Goal: Task Accomplishment & Management: Contribute content

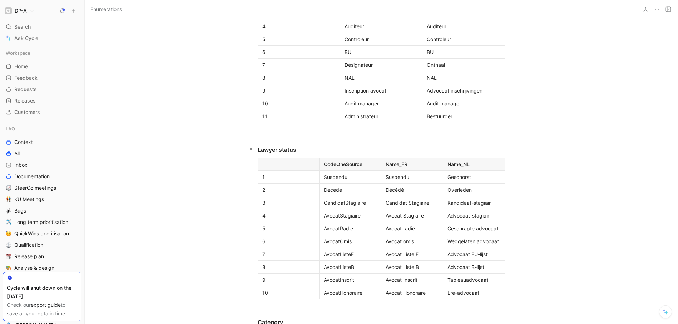
scroll to position [1138, 0]
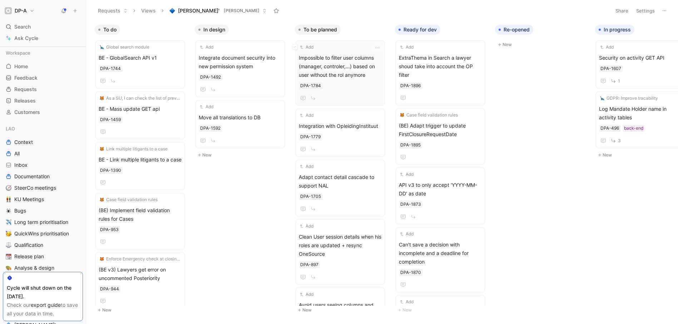
scroll to position [0, 74]
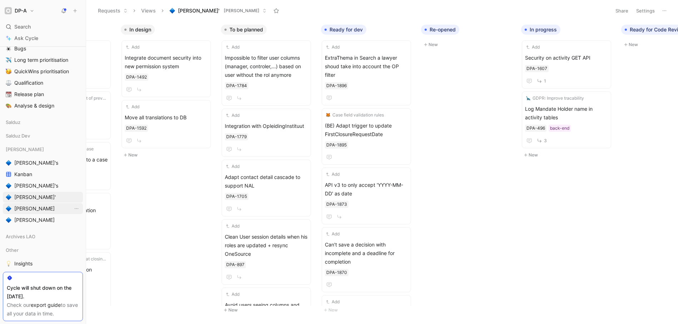
click at [24, 206] on span "[PERSON_NAME]" at bounding box center [34, 208] width 40 height 7
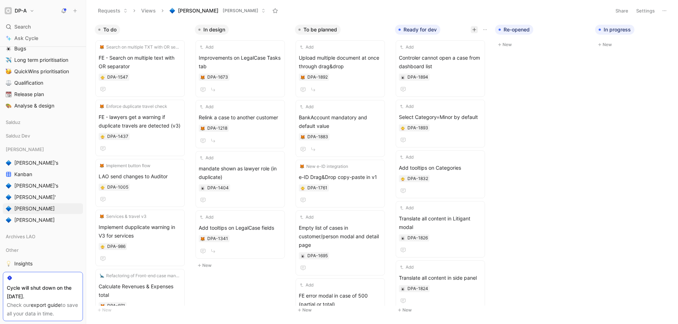
click at [474, 31] on icon "button" at bounding box center [474, 30] width 4 height 4
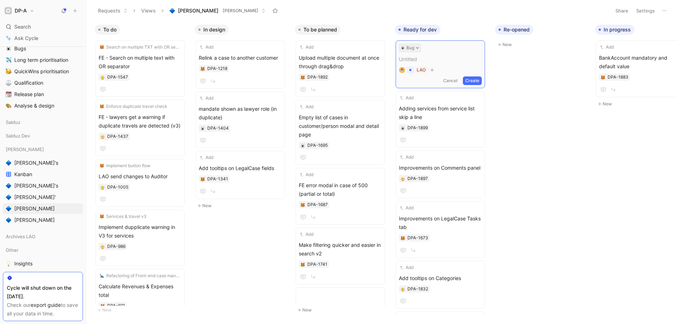
click at [418, 46] on icon at bounding box center [418, 48] width 4 height 4
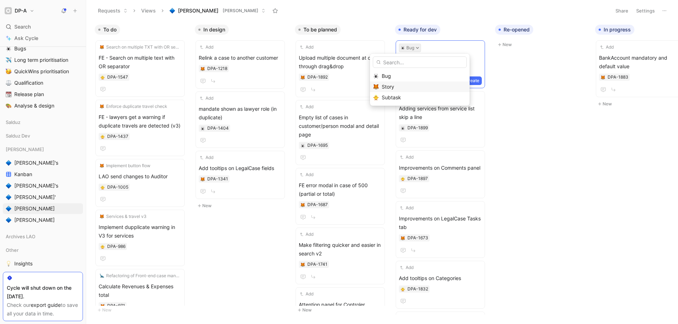
click at [399, 84] on div "Story" at bounding box center [424, 87] width 85 height 9
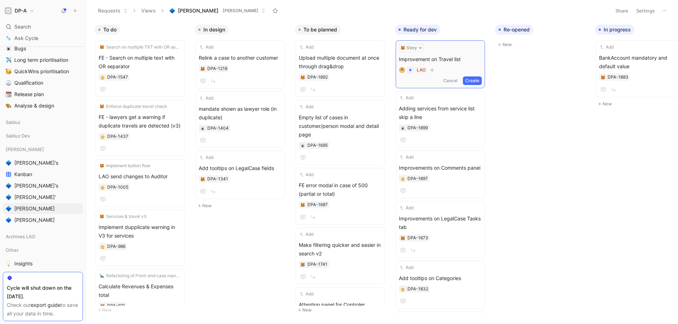
click at [477, 80] on button "Create" at bounding box center [472, 81] width 19 height 9
click at [454, 63] on div "Improvement on Travel list DPA-1900" at bounding box center [440, 70] width 83 height 32
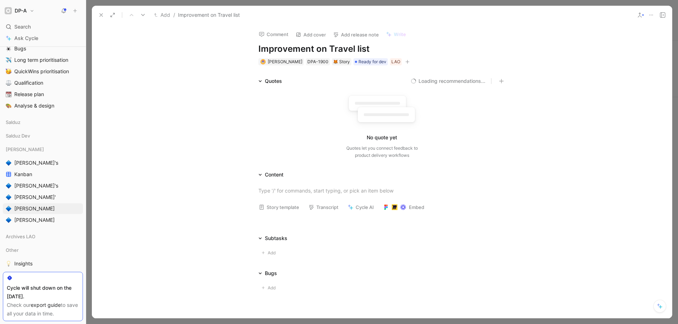
click at [269, 209] on button "Story template" at bounding box center [279, 207] width 47 height 10
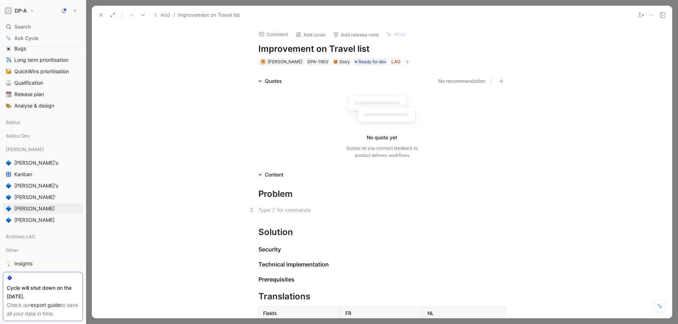
click at [276, 209] on div at bounding box center [381, 210] width 247 height 8
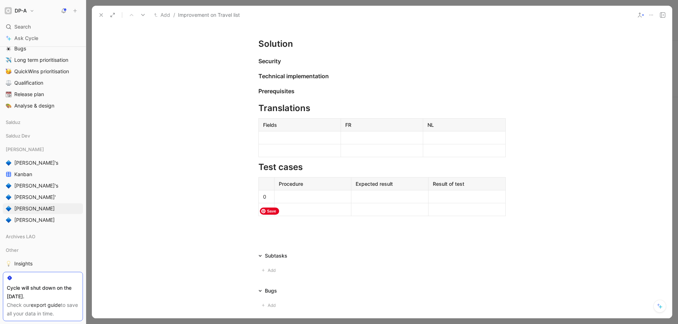
scroll to position [225, 0]
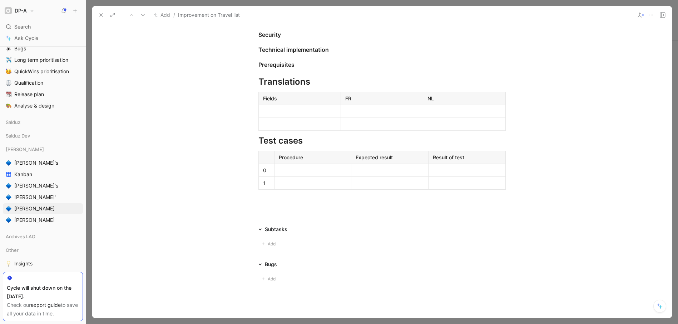
click at [296, 24] on div "Solution" at bounding box center [381, 17] width 247 height 13
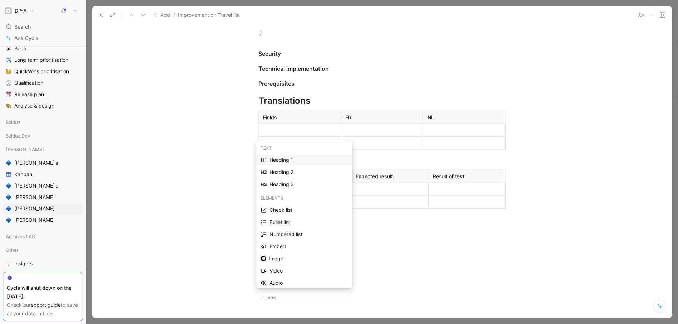
scroll to position [224, 0]
click at [292, 174] on div "Heading 2" at bounding box center [309, 172] width 78 height 9
click at [276, 185] on div "Heading 3" at bounding box center [309, 188] width 78 height 9
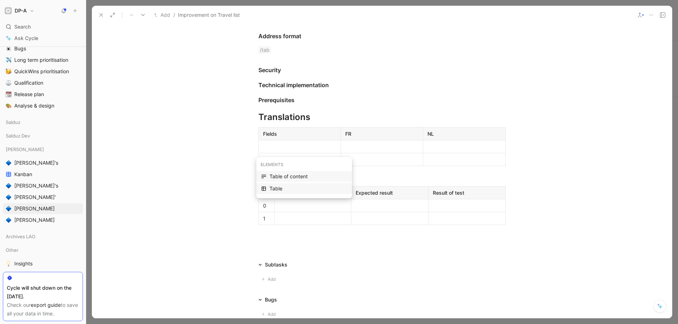
click at [295, 188] on div "Table" at bounding box center [309, 188] width 78 height 9
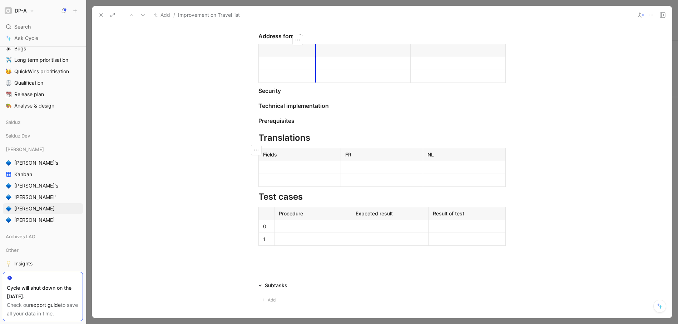
drag, startPoint x: 338, startPoint y: 151, endPoint x: 295, endPoint y: 155, distance: 42.7
click at [278, 54] on div at bounding box center [287, 51] width 48 height 8
drag, startPoint x: 409, startPoint y: 153, endPoint x: 365, endPoint y: 154, distance: 44.0
click at [368, 57] on th "Office" at bounding box center [437, 50] width 138 height 13
click at [437, 45] on button "button" at bounding box center [434, 40] width 11 height 11
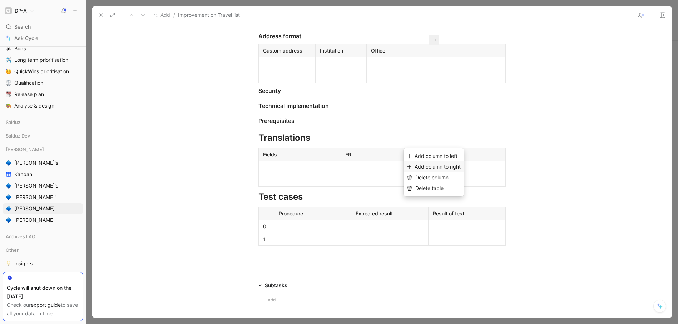
click at [455, 164] on span "Add column to right" at bounding box center [438, 167] width 46 height 6
click at [459, 54] on div at bounding box center [470, 51] width 61 height 8
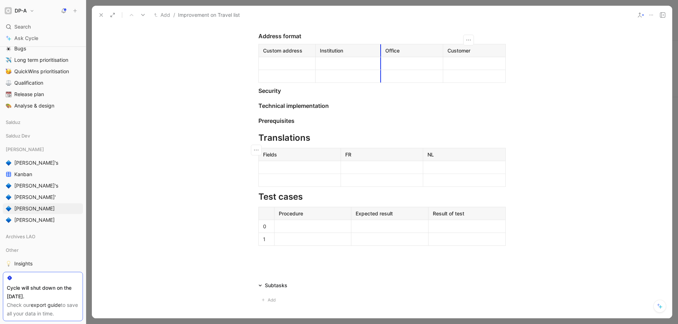
drag, startPoint x: 365, startPoint y: 150, endPoint x: 379, endPoint y: 152, distance: 14.4
click at [381, 57] on th "Office" at bounding box center [412, 50] width 63 height 13
click at [449, 67] on div at bounding box center [475, 64] width 54 height 8
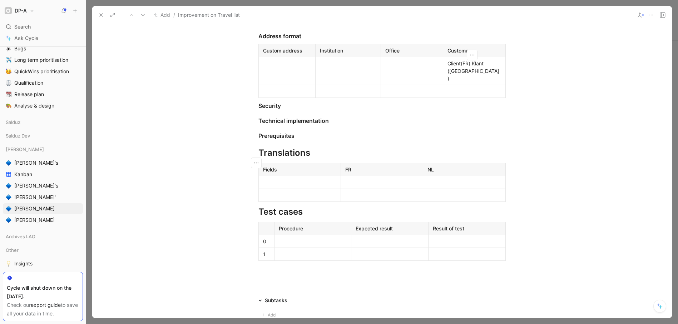
click at [410, 75] on div at bounding box center [412, 71] width 54 height 8
click at [330, 75] on div at bounding box center [348, 71] width 56 height 8
click at [271, 75] on div at bounding box center [287, 71] width 48 height 8
click at [339, 75] on div at bounding box center [348, 71] width 56 height 8
click at [354, 95] on div at bounding box center [348, 92] width 56 height 8
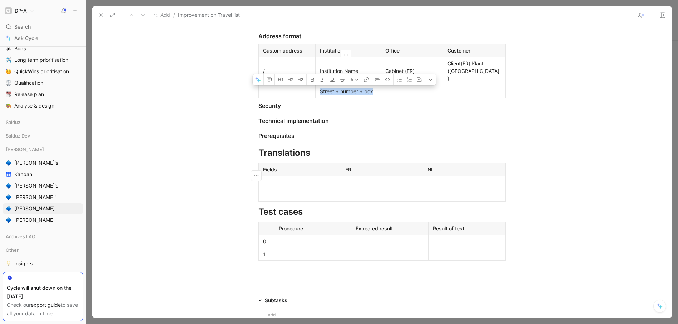
click at [317, 96] on p "Street + number + box" at bounding box center [348, 92] width 62 height 10
copy div "Street + number + box"
click at [397, 95] on div at bounding box center [412, 92] width 54 height 8
drag, startPoint x: 478, startPoint y: 178, endPoint x: 459, endPoint y: 182, distance: 18.6
click at [477, 95] on div at bounding box center [475, 92] width 54 height 8
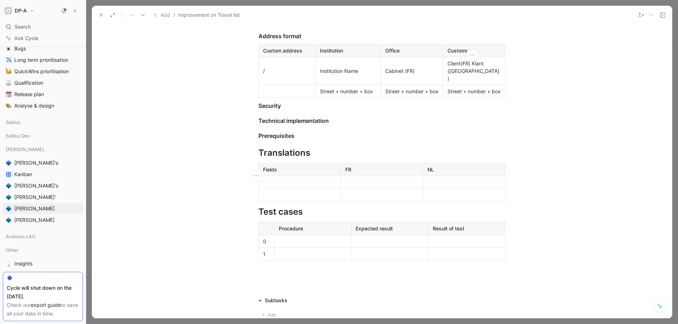
click at [291, 95] on div at bounding box center [287, 92] width 48 height 8
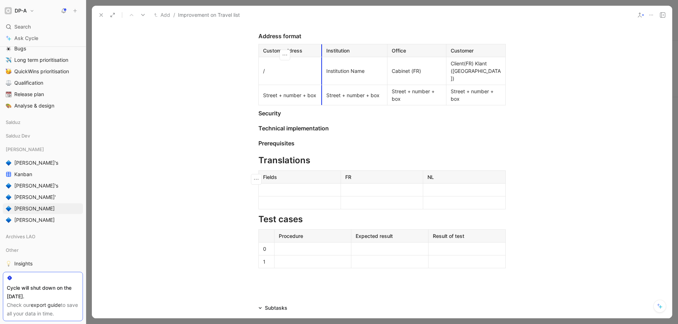
drag, startPoint x: 314, startPoint y: 162, endPoint x: 320, endPoint y: 161, distance: 6.5
click at [322, 85] on td "Institution Name" at bounding box center [354, 71] width 65 height 28
click at [447, 85] on td "Client(FR) Klant ([GEOGRAPHIC_DATA])" at bounding box center [476, 71] width 59 height 28
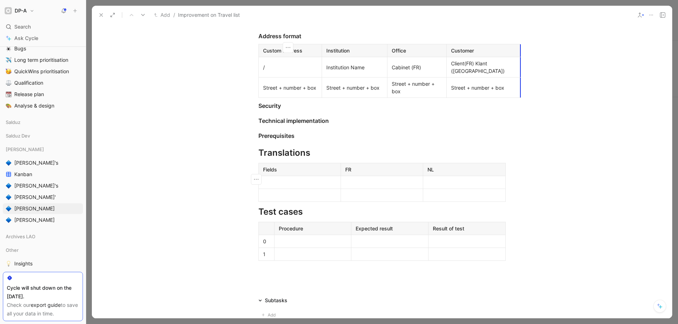
drag, startPoint x: 503, startPoint y: 159, endPoint x: 496, endPoint y: 160, distance: 7.2
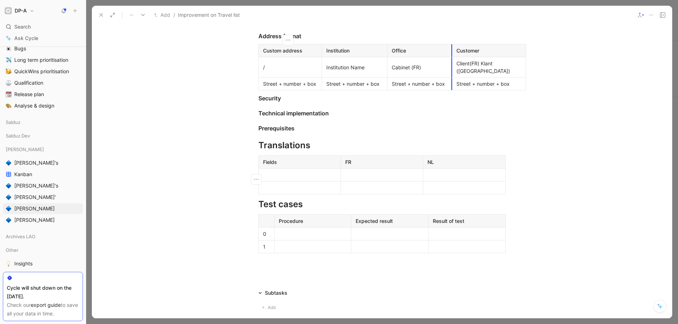
drag, startPoint x: 444, startPoint y: 167, endPoint x: 461, endPoint y: 169, distance: 17.3
drag, startPoint x: 523, startPoint y: 158, endPoint x: 514, endPoint y: 163, distance: 9.6
click at [510, 88] on div "Street + number + box" at bounding box center [487, 84] width 60 height 8
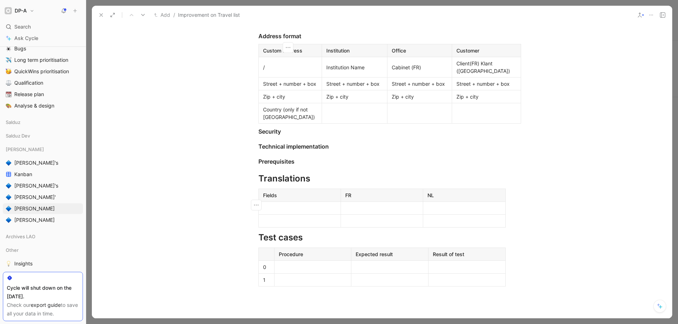
click at [263, 121] on div "Country (only if not [GEOGRAPHIC_DATA])" at bounding box center [290, 113] width 54 height 15
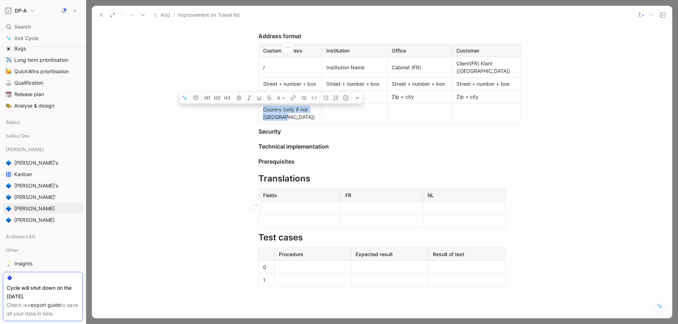
copy div "Country (only if not [GEOGRAPHIC_DATA])"
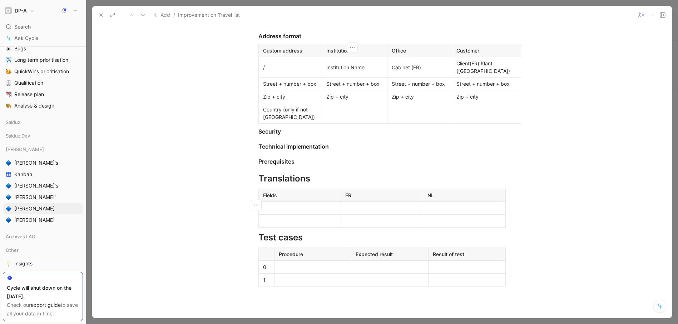
click at [350, 117] on div at bounding box center [354, 114] width 56 height 8
click at [412, 118] on p at bounding box center [419, 114] width 61 height 10
click at [467, 117] on div at bounding box center [487, 114] width 60 height 8
click at [423, 71] on div "Cabinet (FR)" at bounding box center [420, 68] width 56 height 8
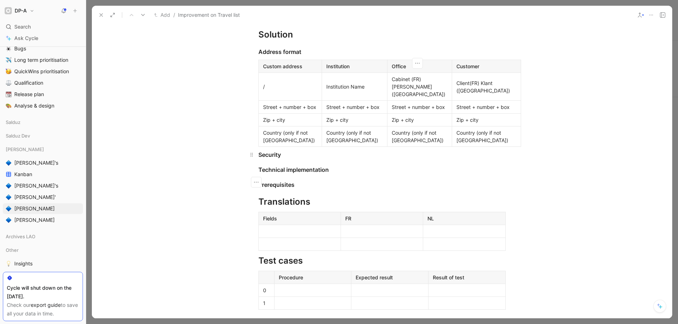
scroll to position [206, 0]
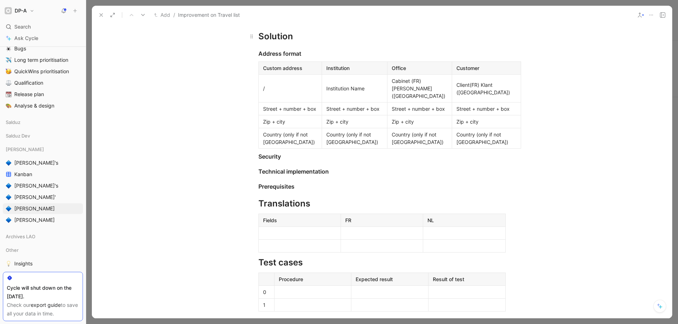
click at [295, 43] on div "Solution" at bounding box center [381, 36] width 247 height 13
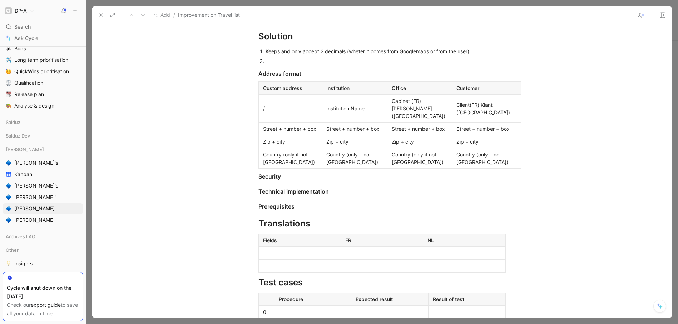
click at [345, 55] on div "Keeps and only accept 2 decimals (wheter it comes from Googlemaps or from the u…" at bounding box center [386, 52] width 240 height 8
click at [306, 65] on div at bounding box center [386, 61] width 240 height 8
drag, startPoint x: 327, startPoint y: 159, endPoint x: 337, endPoint y: 173, distance: 16.6
click at [327, 65] on div "Update the address format to display the address type (see below)" at bounding box center [386, 61] width 240 height 8
click at [426, 65] on div "Update the address format and structure to display the address type (see below)" at bounding box center [386, 61] width 240 height 8
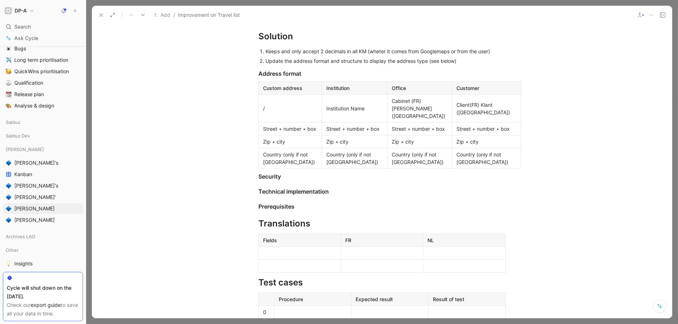
click at [458, 65] on div "Update the address format and structure to display the address type (see below)" at bounding box center [386, 61] width 240 height 8
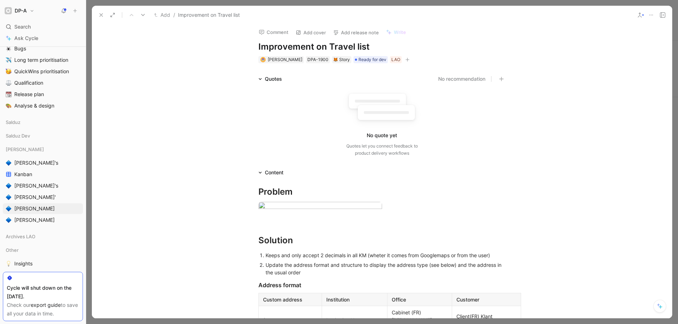
scroll to position [0, 0]
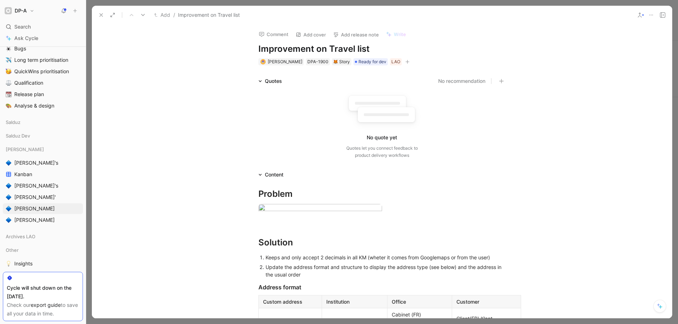
click at [101, 16] on icon at bounding box center [101, 15] width 6 height 6
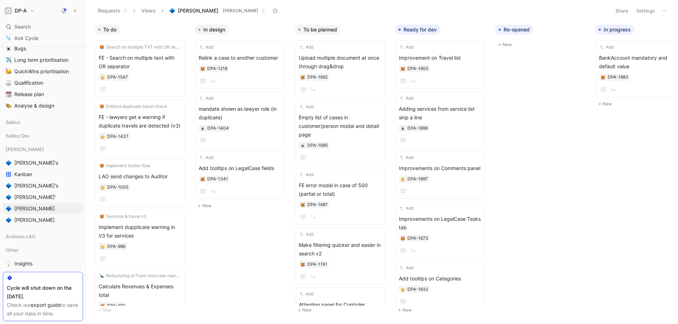
click at [254, 236] on div "To do Search on multiple TXT with OR separator FE - Search on multiple text wit…" at bounding box center [382, 172] width 592 height 303
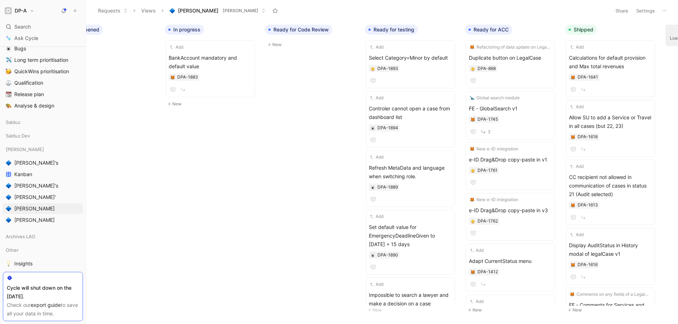
scroll to position [0, 423]
